Goal: Task Accomplishment & Management: Use online tool/utility

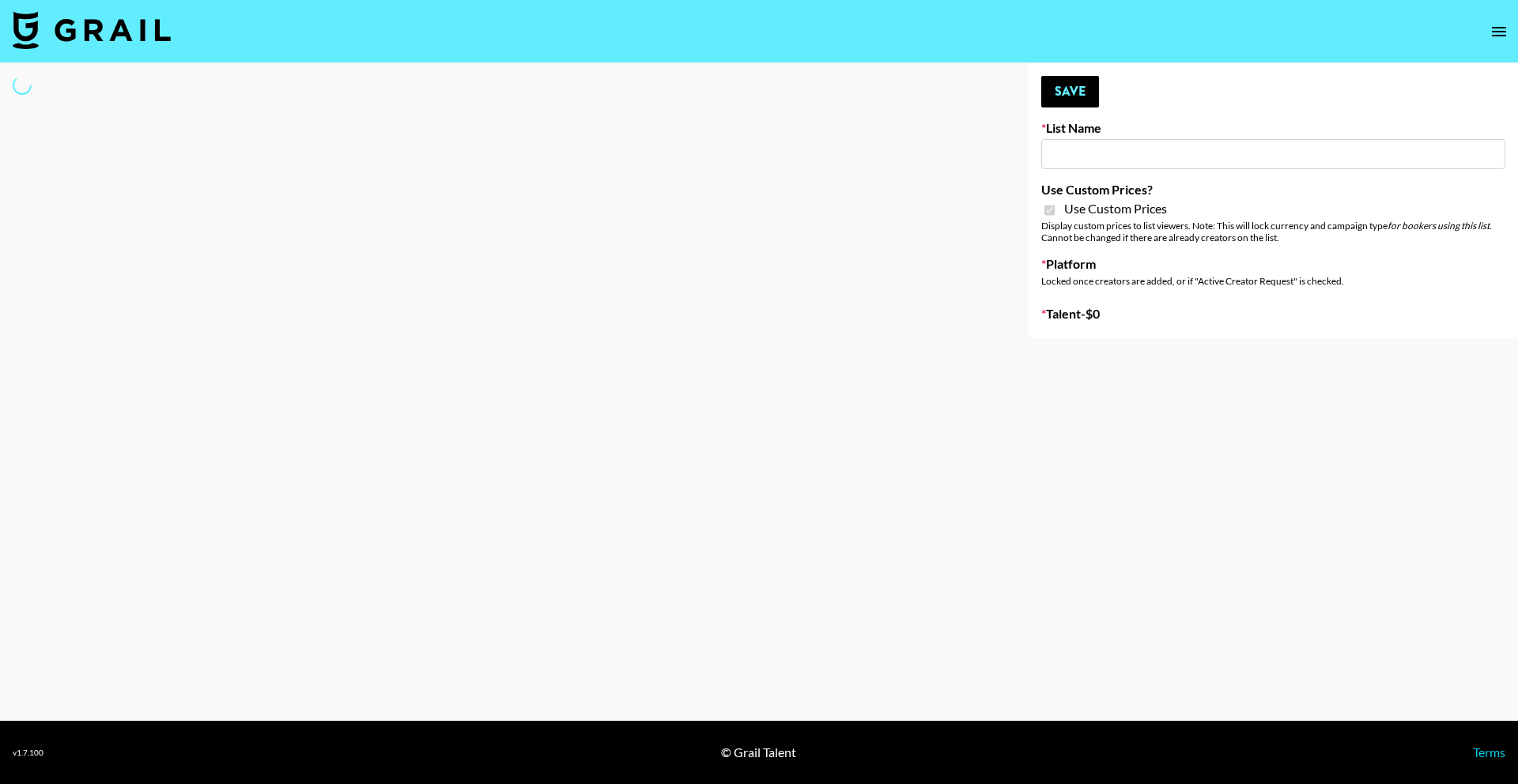
type input "Axis-Y - [DATE]"
checkbox input "true"
select select "Brand"
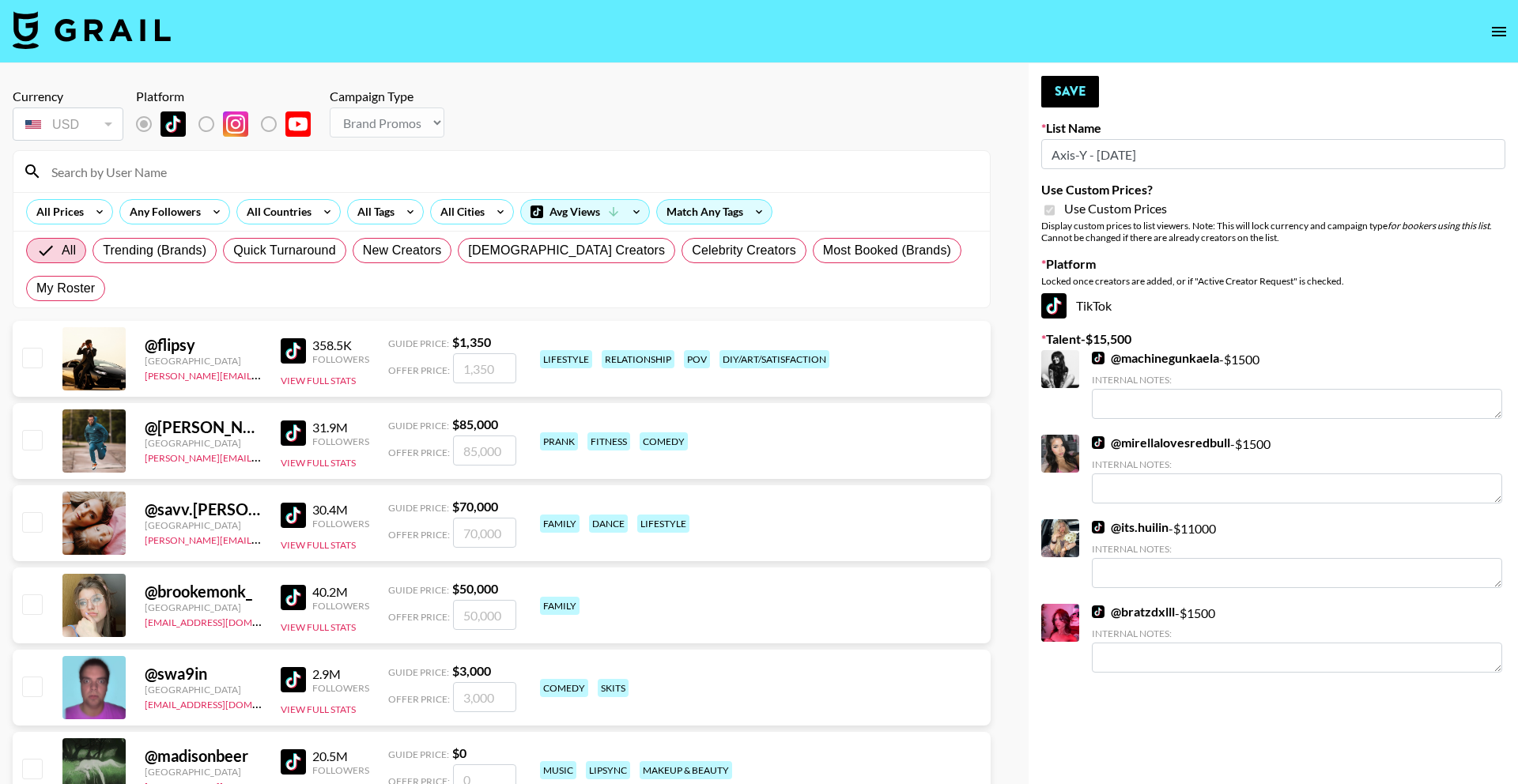
click at [386, 174] on input at bounding box center [512, 171] width 939 height 25
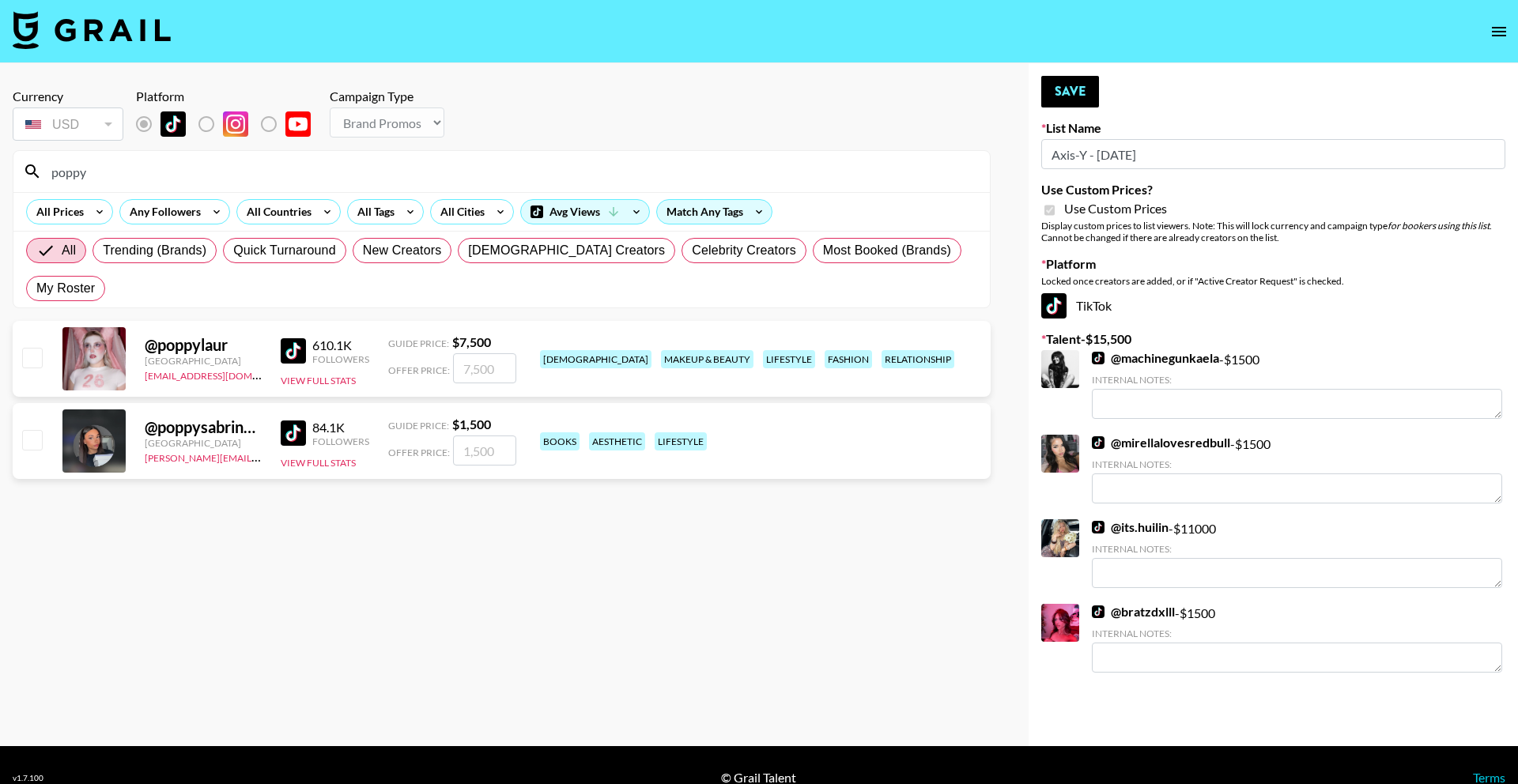
type input "poppy"
click at [514, 354] on input "number" at bounding box center [484, 369] width 63 height 30
type input "7"
checkbox input "true"
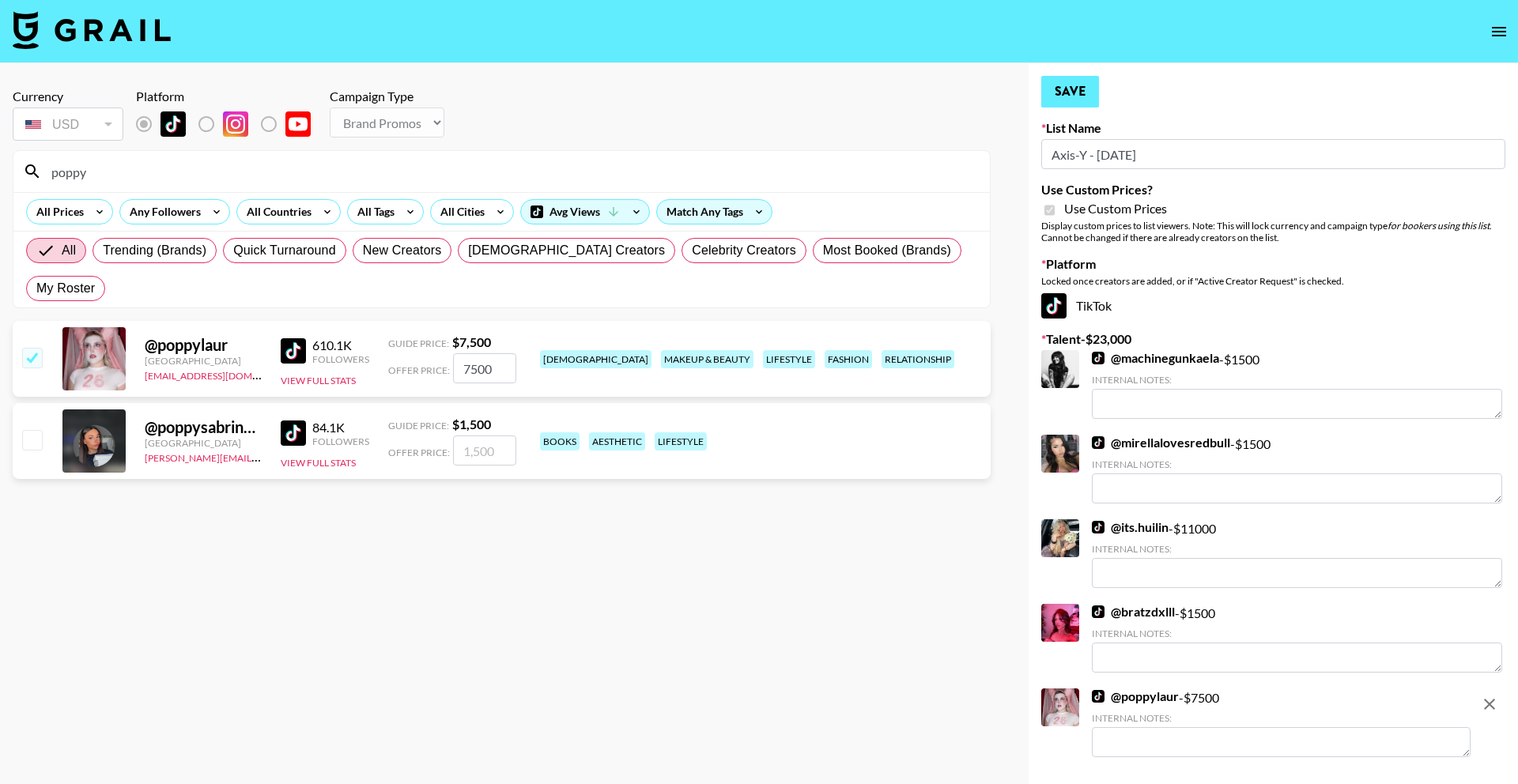
type input "7500"
click at [1072, 89] on button "Save" at bounding box center [1070, 92] width 57 height 32
